Goal: Information Seeking & Learning: Learn about a topic

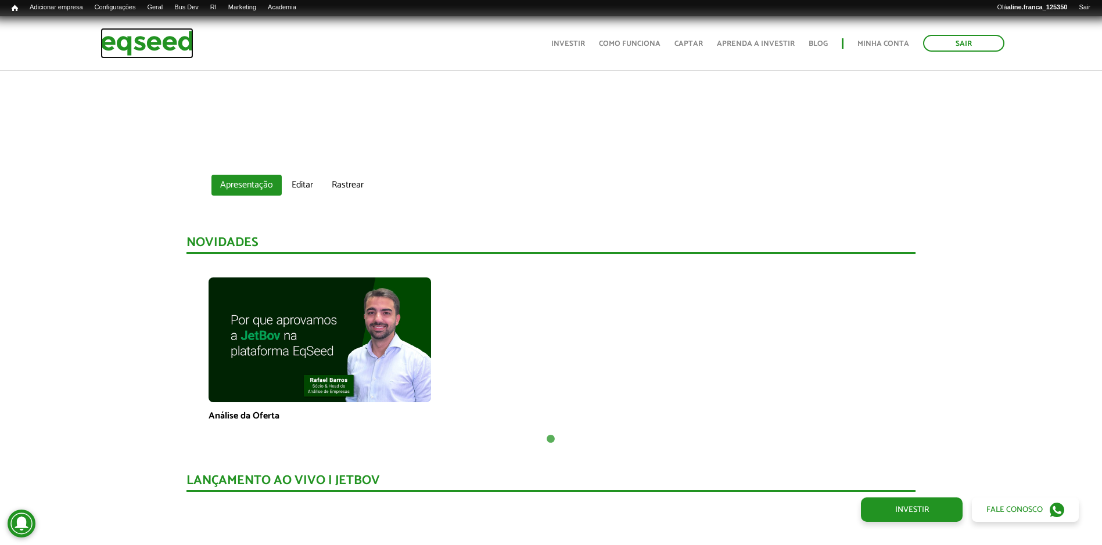
click at [144, 41] on img at bounding box center [146, 43] width 93 height 31
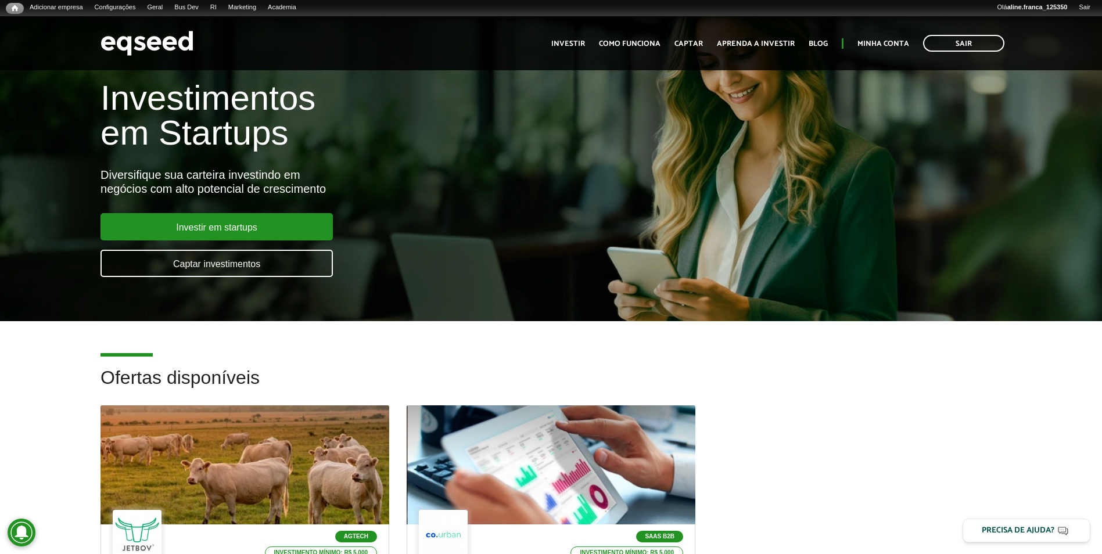
scroll to position [174, 0]
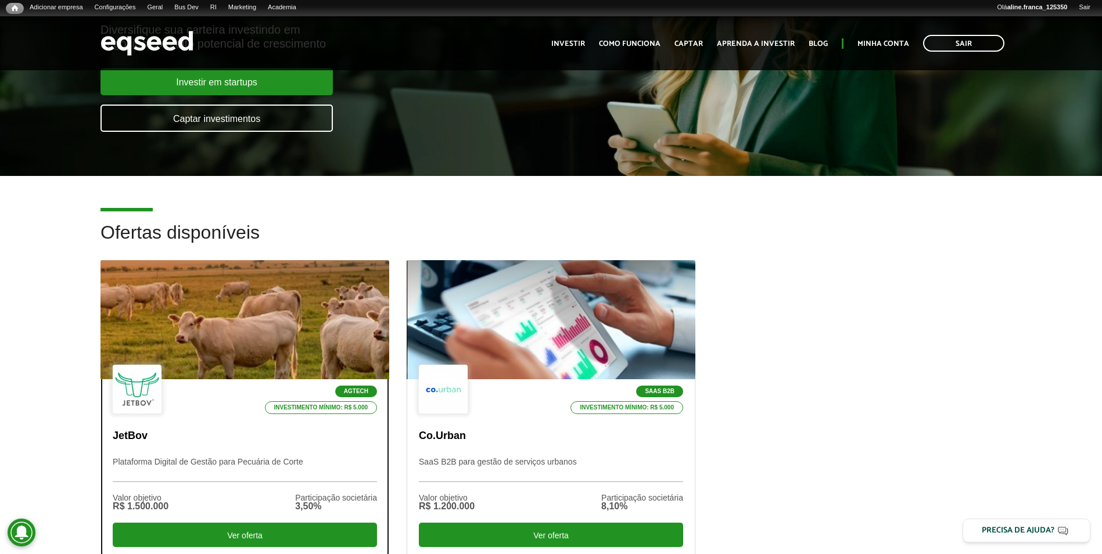
click at [293, 327] on div at bounding box center [244, 320] width 346 height 143
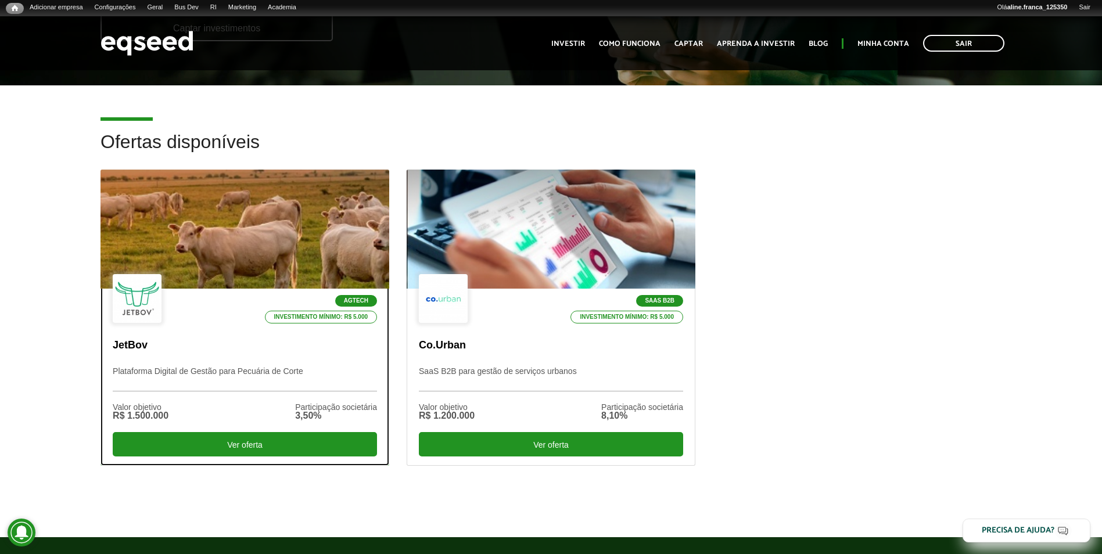
scroll to position [290, 0]
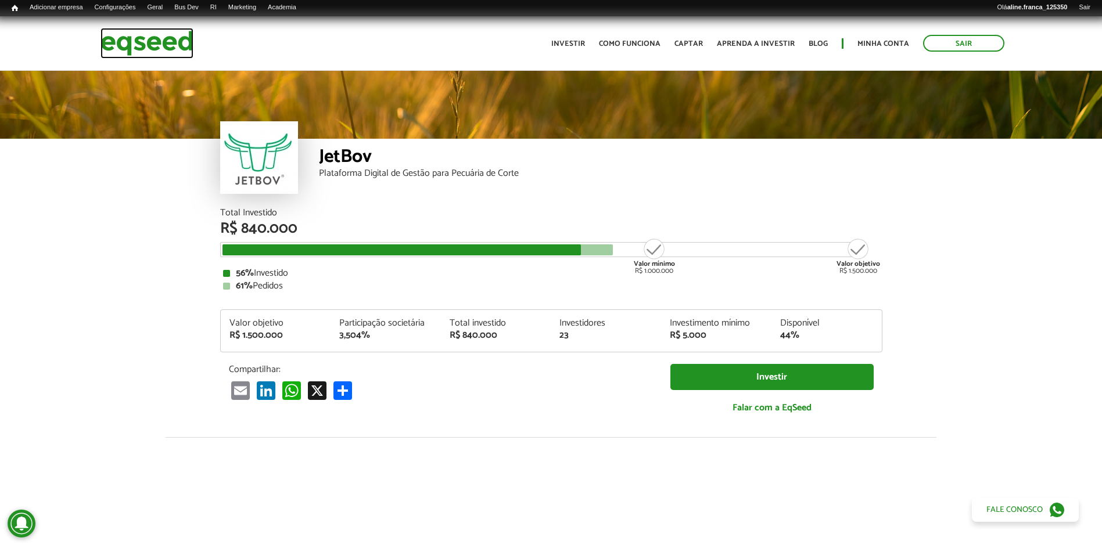
click at [149, 44] on img at bounding box center [146, 43] width 93 height 31
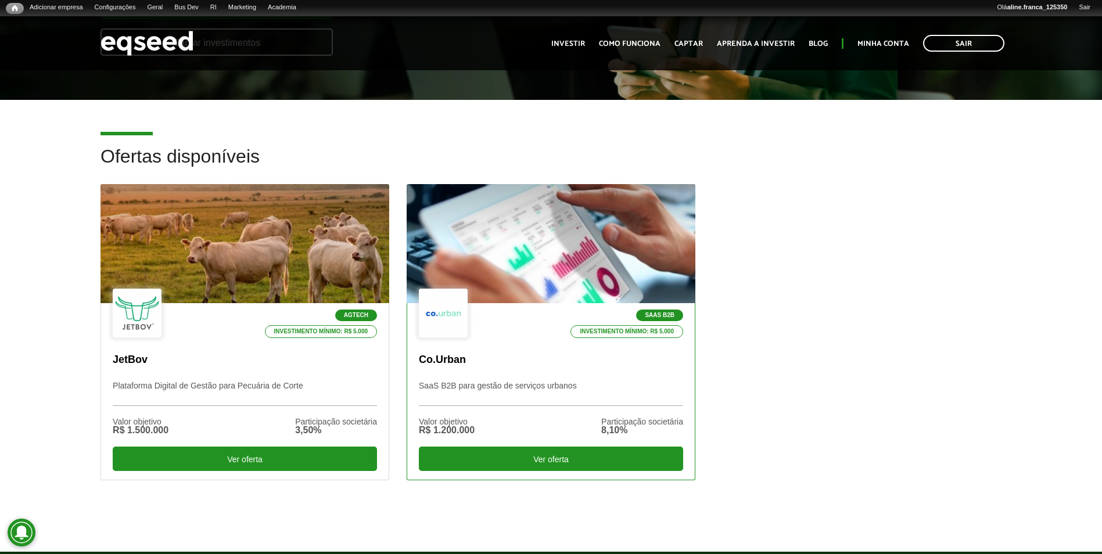
scroll to position [290, 0]
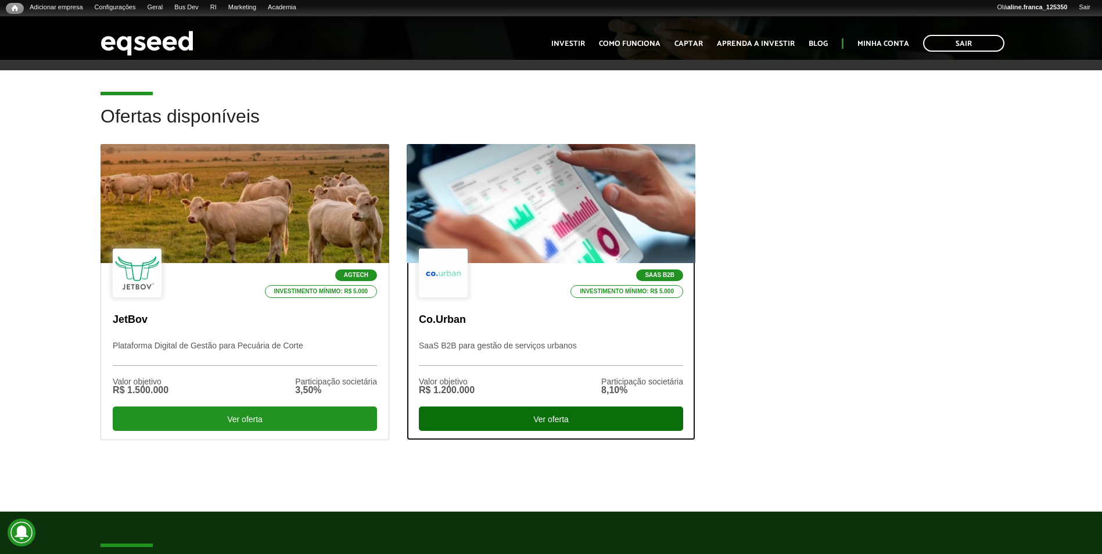
click at [529, 426] on div "Ver oferta" at bounding box center [551, 419] width 264 height 24
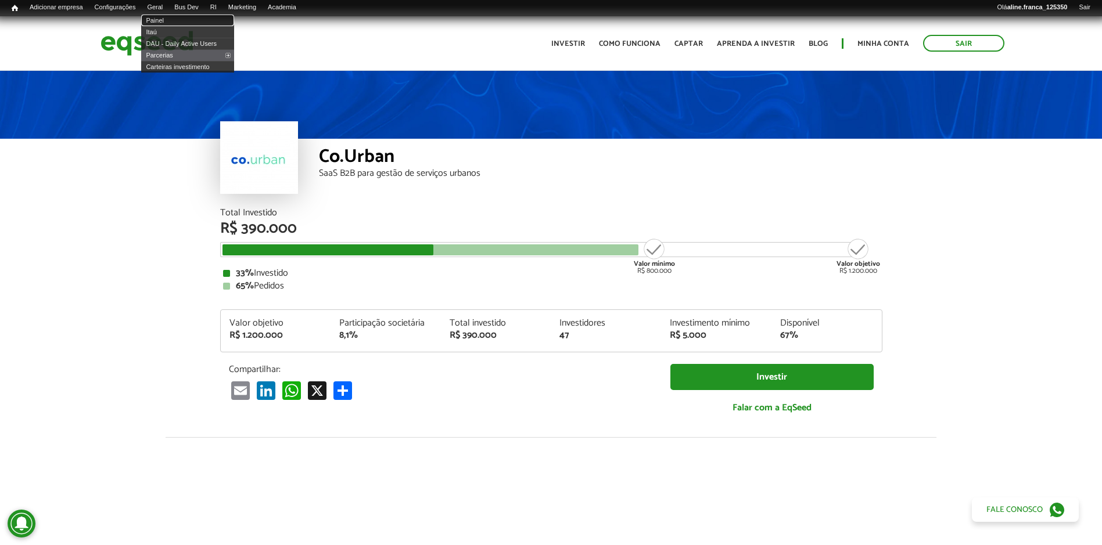
click at [165, 20] on link "Painel" at bounding box center [187, 21] width 93 height 12
